Goal: Navigation & Orientation: Find specific page/section

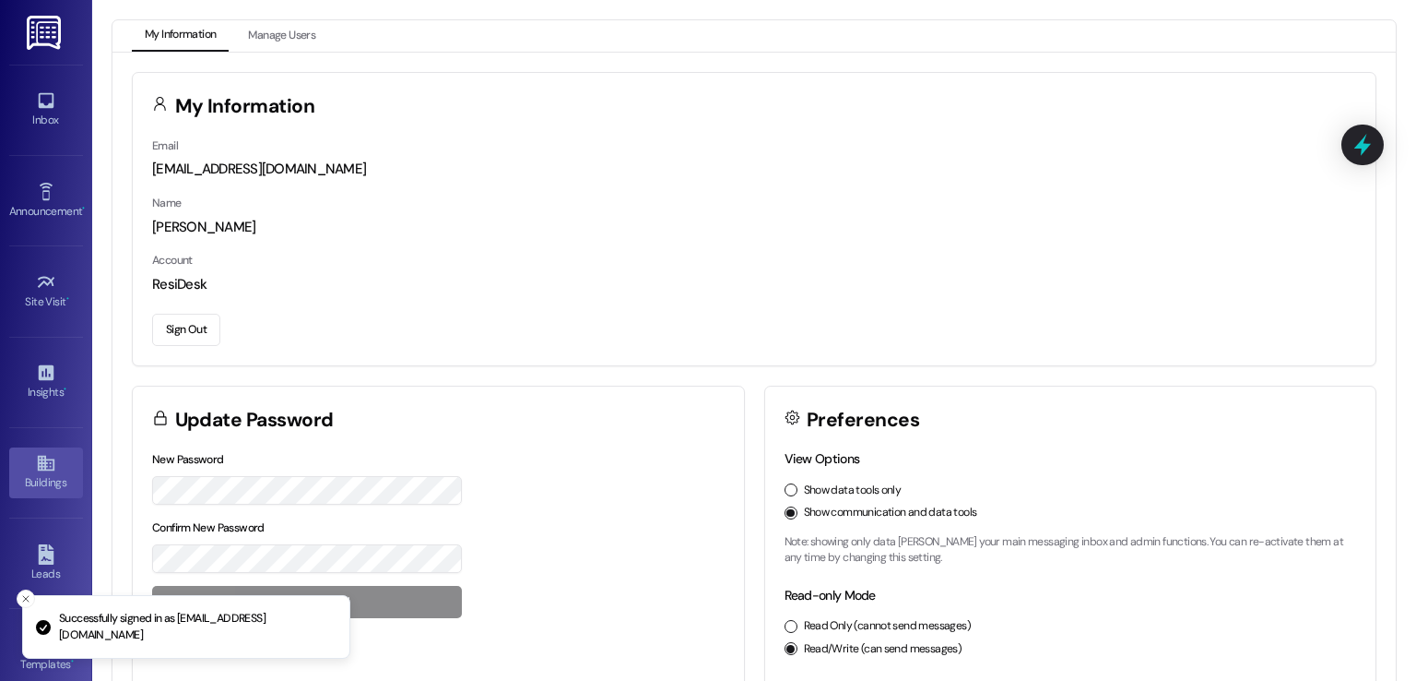
click at [24, 458] on link "Buildings" at bounding box center [46, 472] width 74 height 50
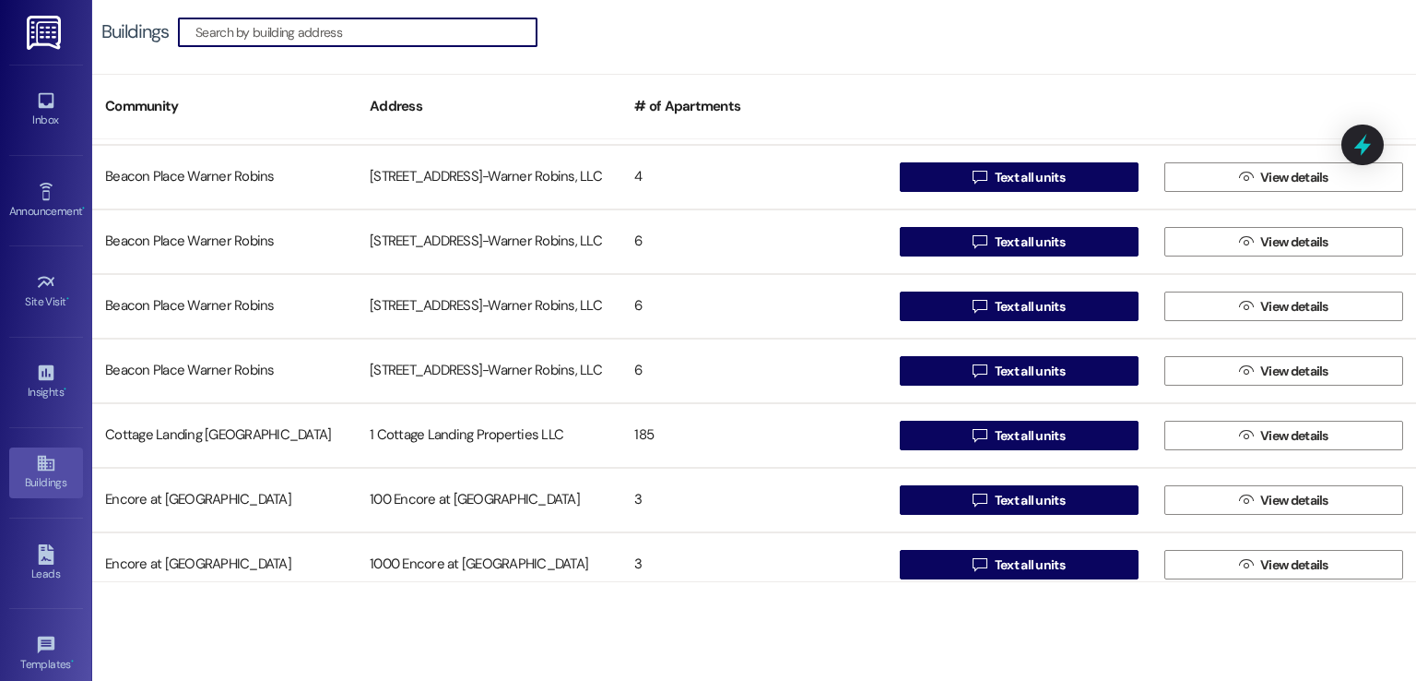
scroll to position [4519, 0]
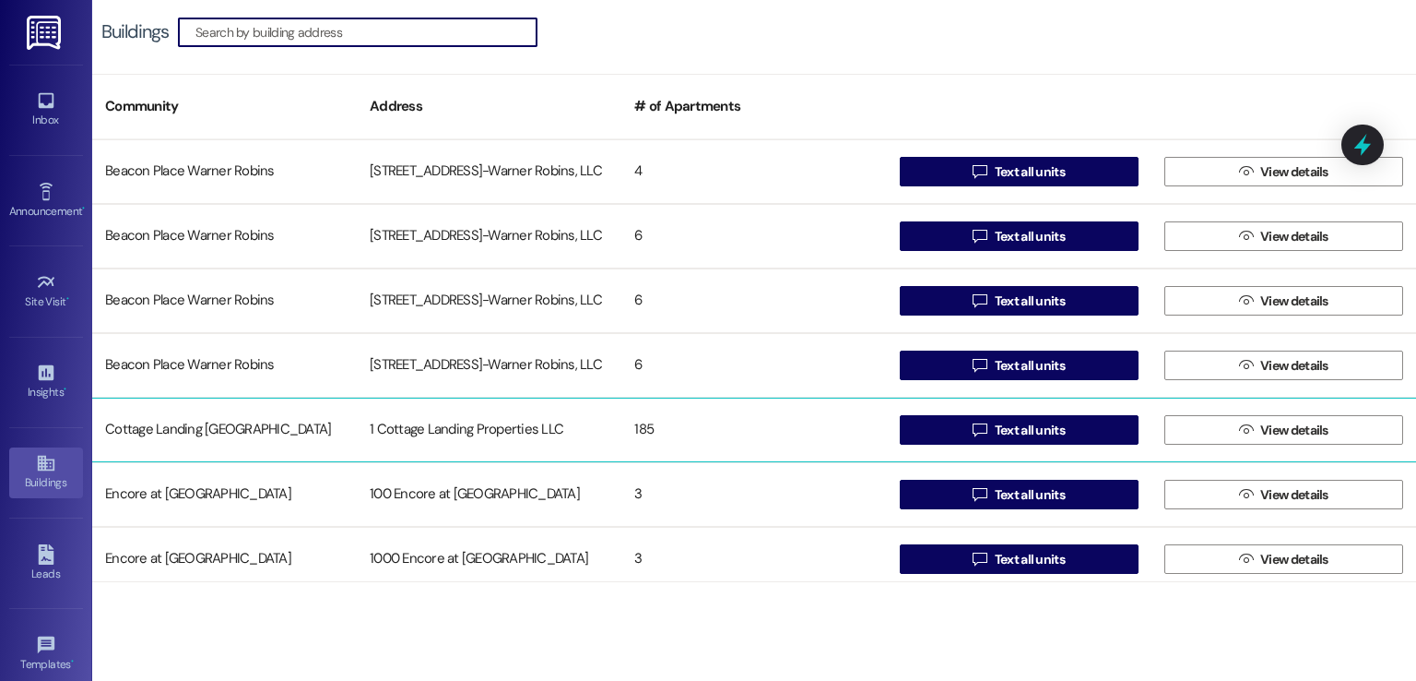
click at [451, 411] on div "1 Cottage Landing Properties LLC" at bounding box center [489, 429] width 265 height 37
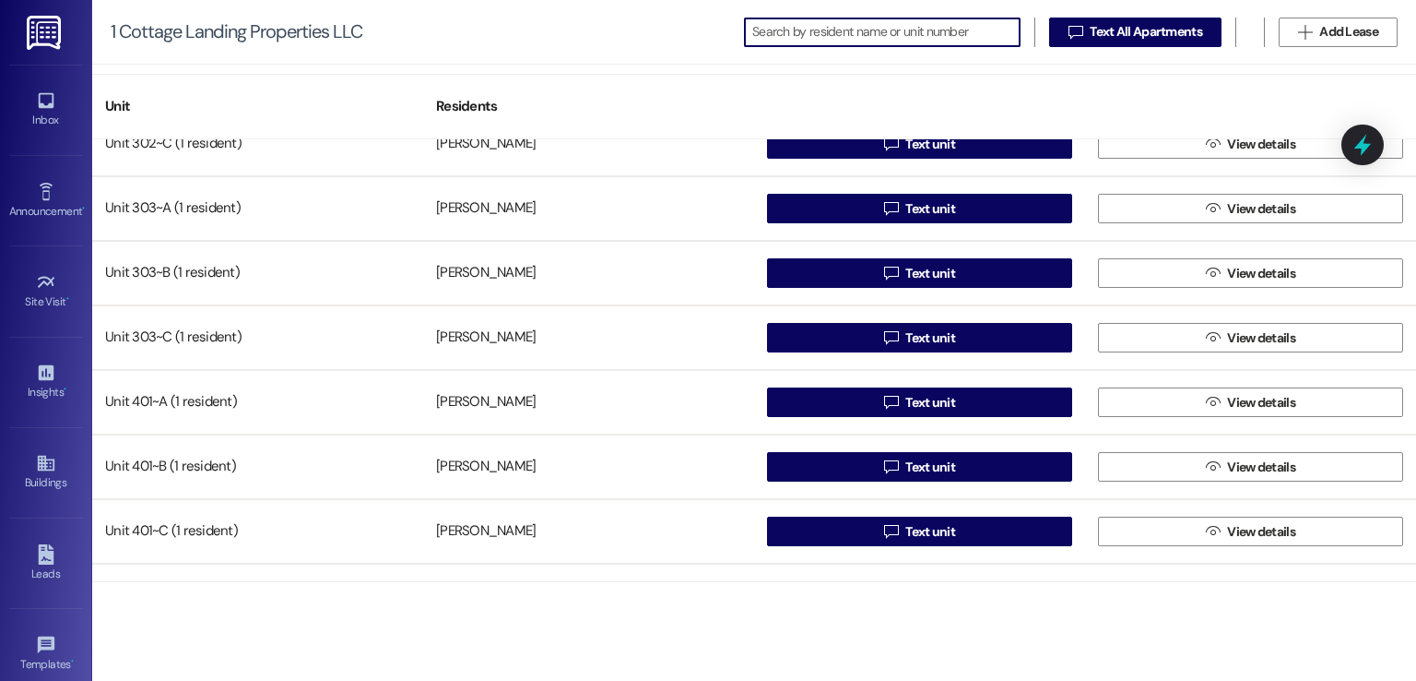
scroll to position [10974, 0]
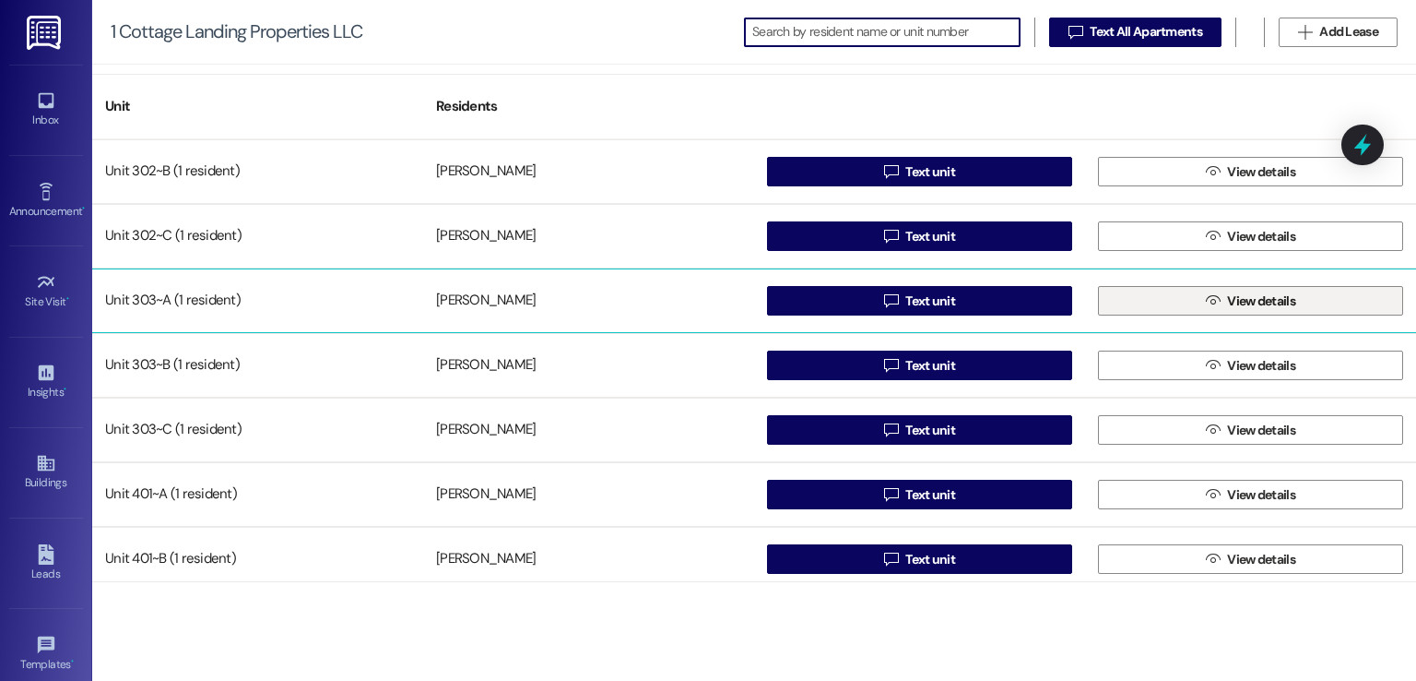
click at [1210, 305] on icon "" at bounding box center [1213, 300] width 14 height 15
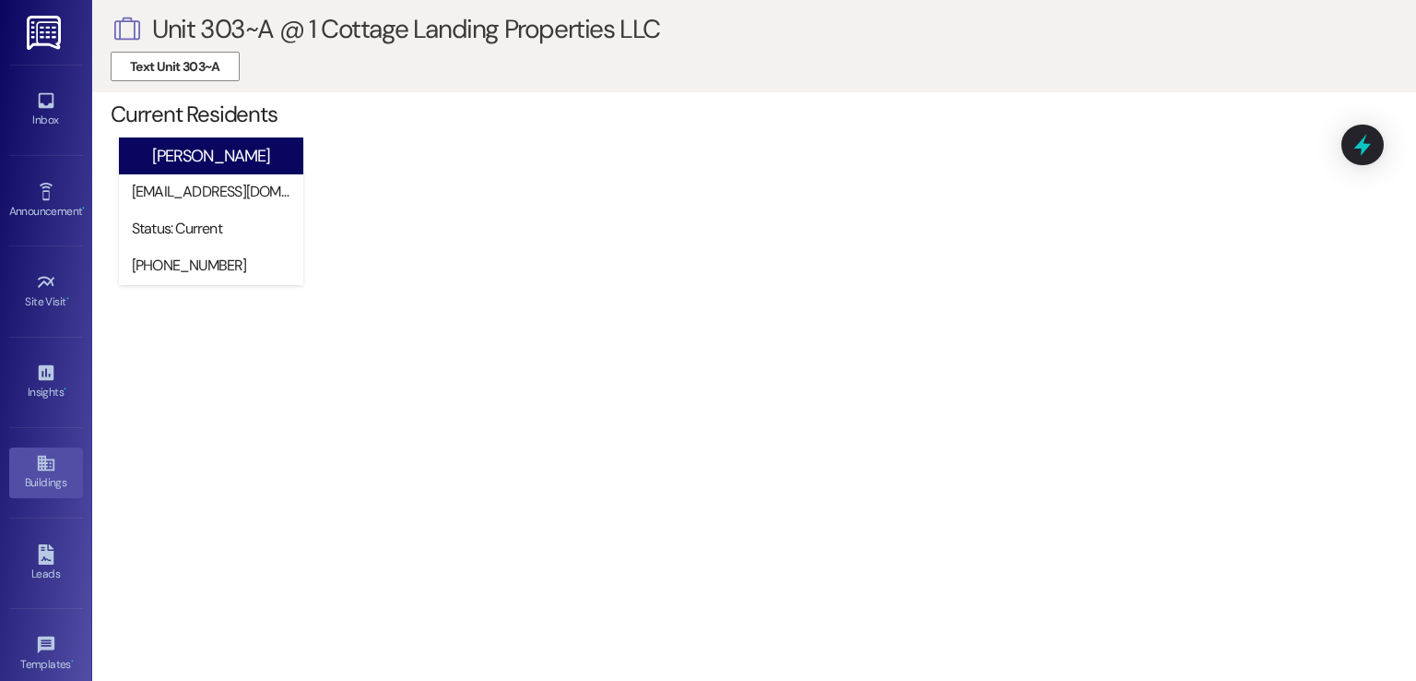
click at [47, 465] on icon at bounding box center [45, 464] width 17 height 16
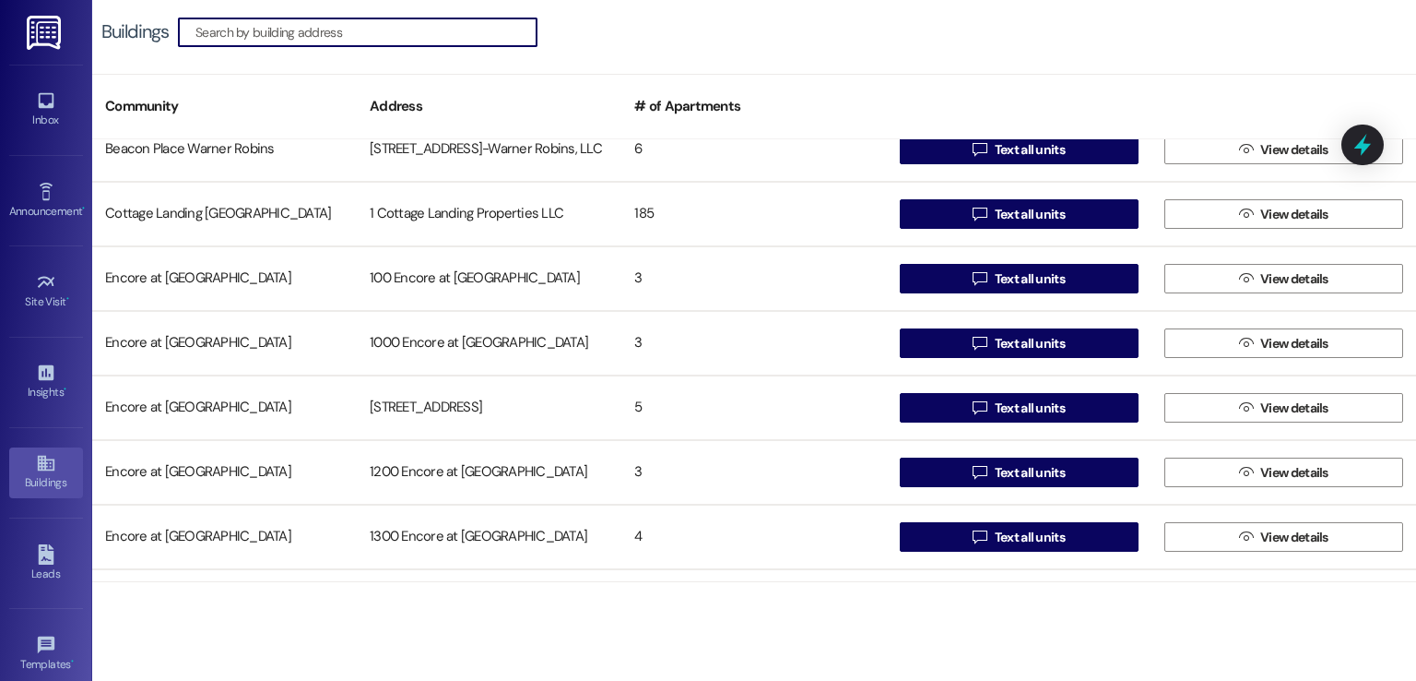
scroll to position [4703, 0]
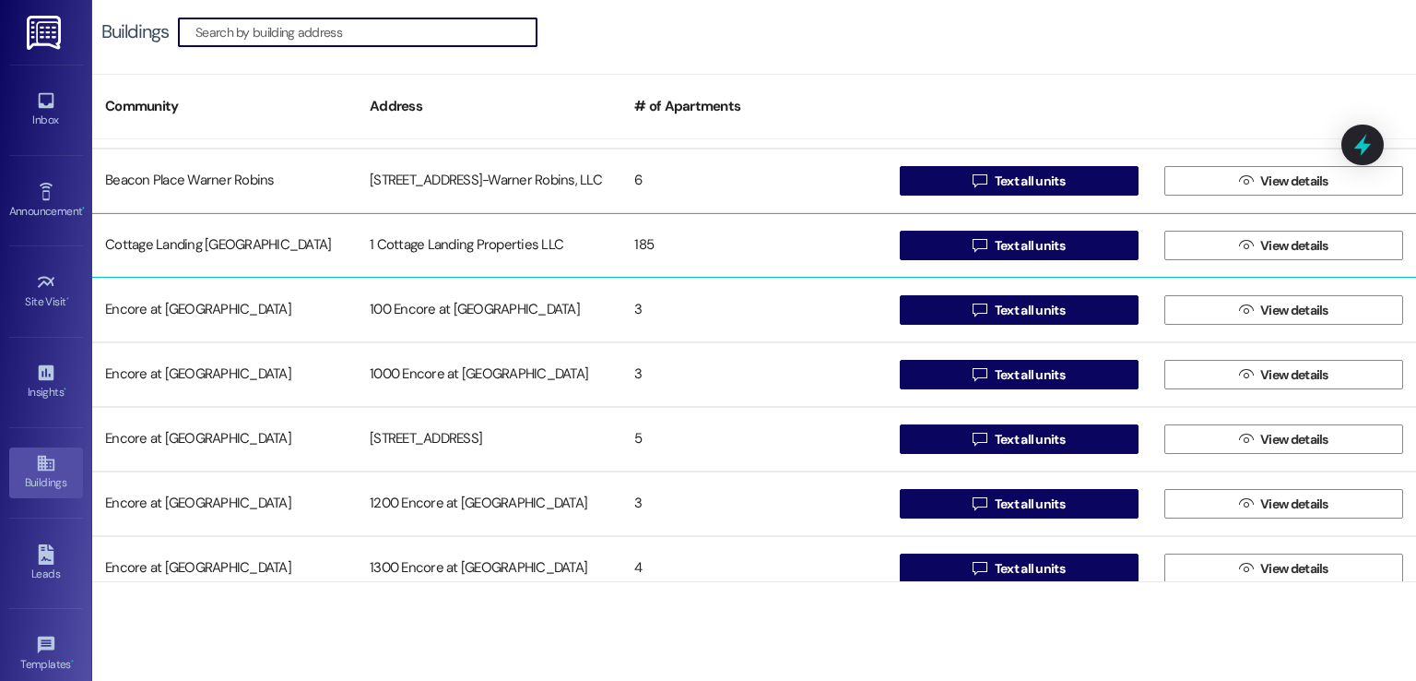
click at [438, 255] on div "1 Cottage Landing Properties LLC" at bounding box center [489, 245] width 265 height 37
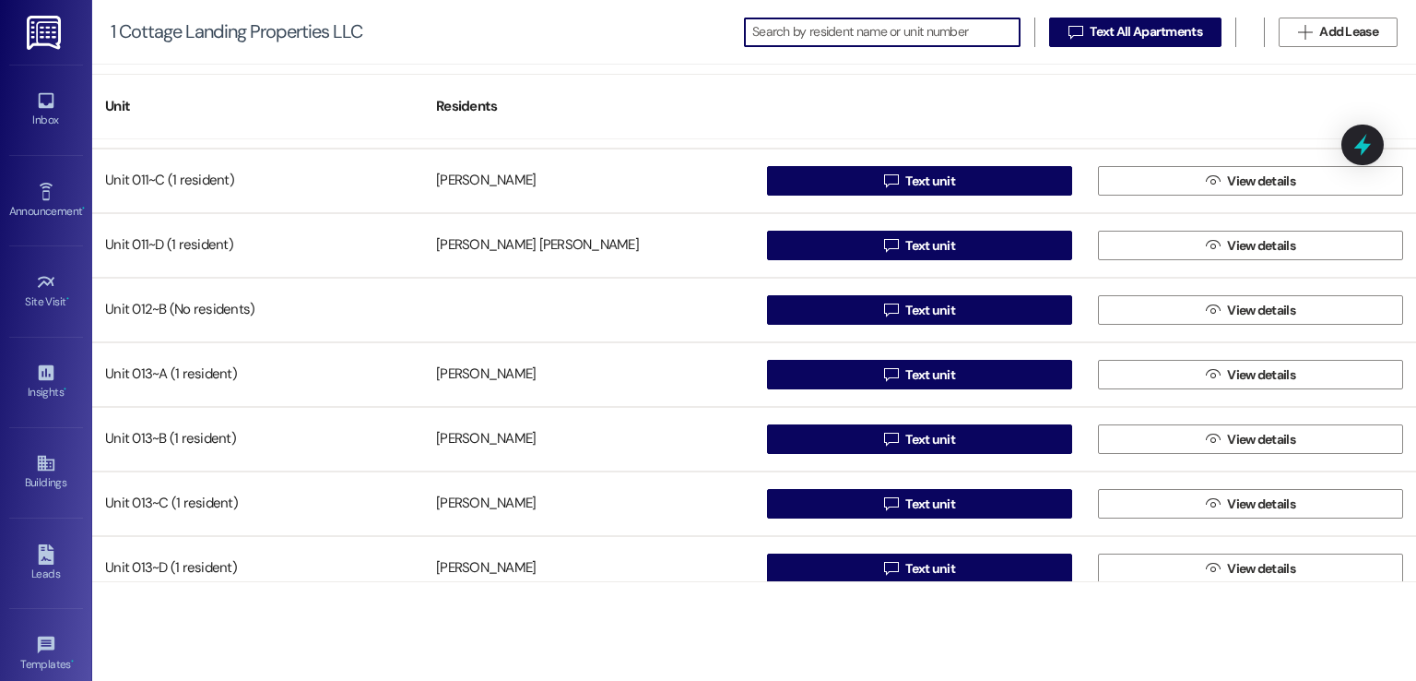
scroll to position [2674, 0]
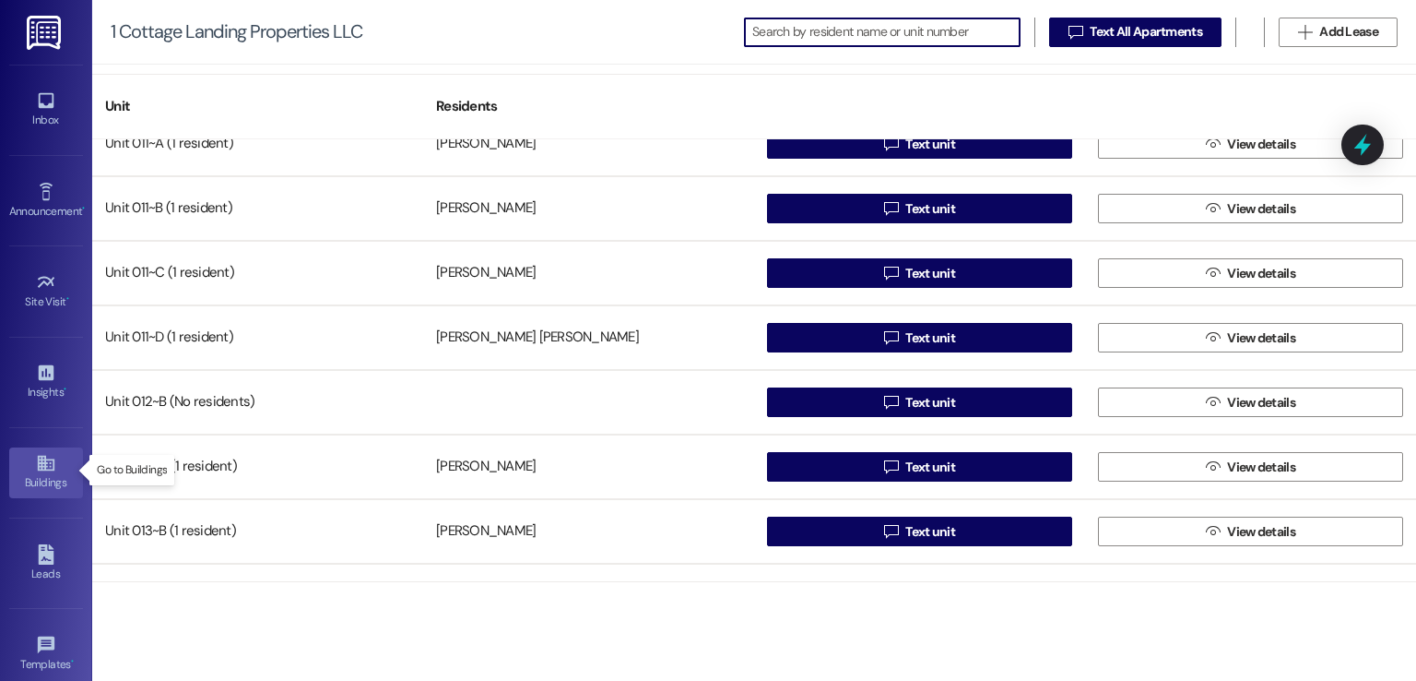
click at [53, 481] on div "Buildings" at bounding box center [46, 482] width 92 height 18
